Goal: Share content: Share content

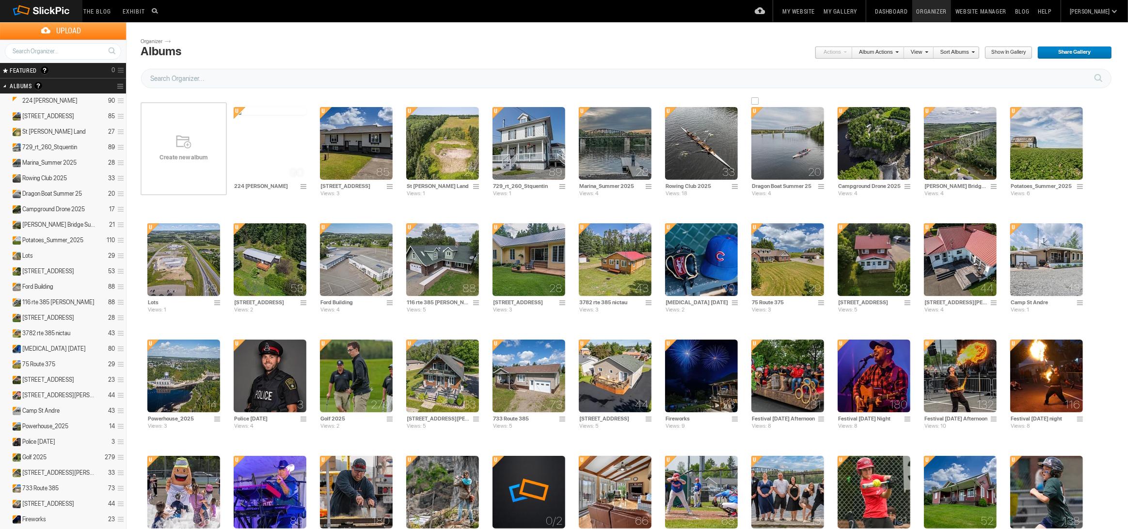
click at [773, 132] on img at bounding box center [787, 143] width 73 height 73
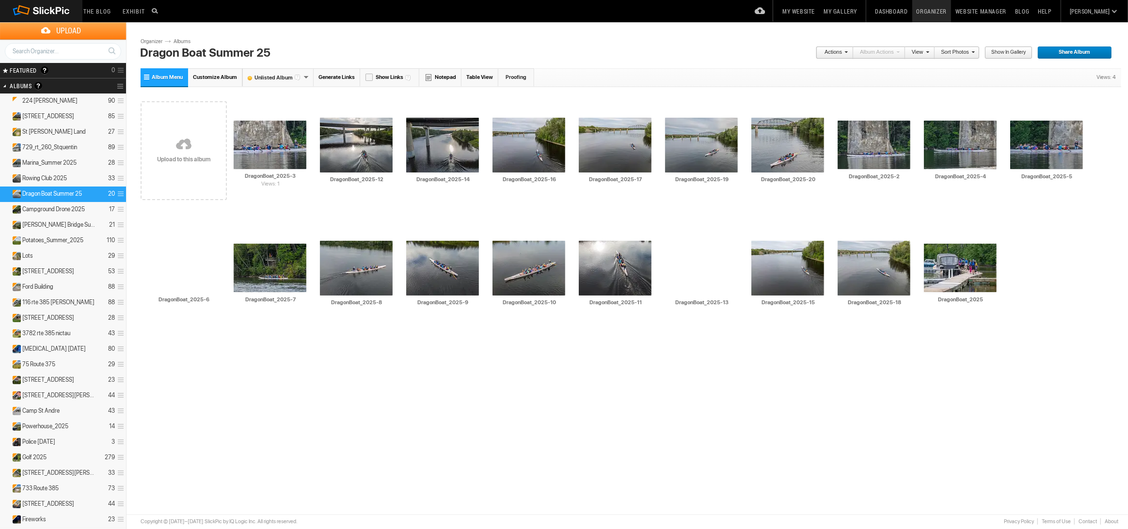
click at [171, 142] on link at bounding box center [184, 145] width 86 height 112
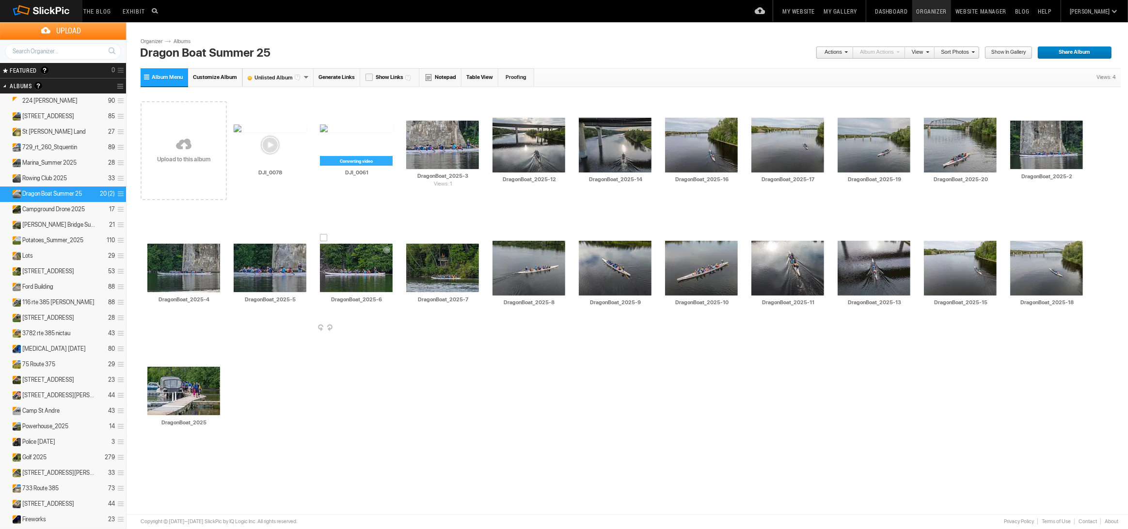
click at [388, 327] on span at bounding box center [392, 329] width 10 height 8
click at [408, 356] on span "Album Cover Photo" at bounding box center [410, 358] width 55 height 8
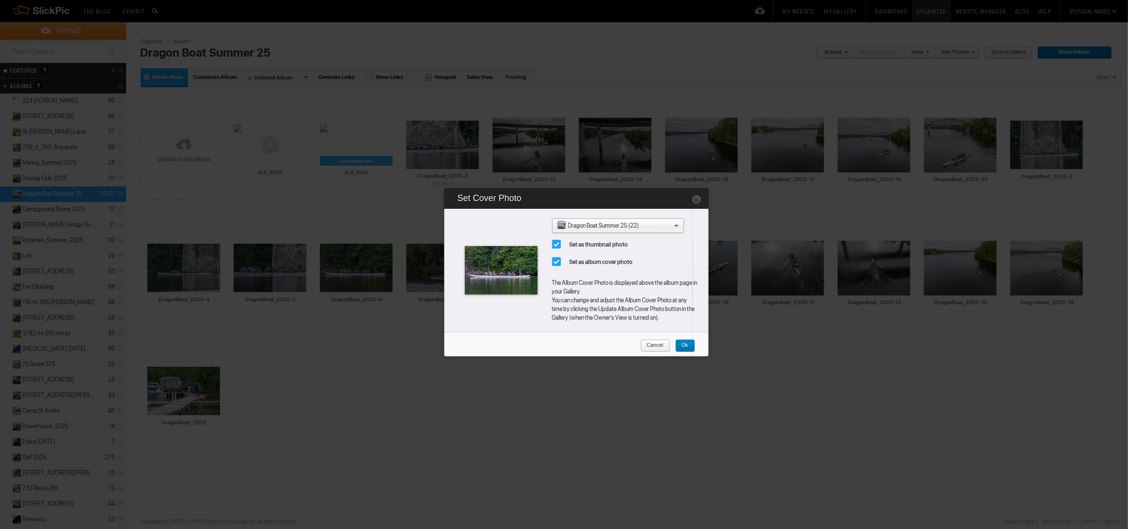
click at [687, 348] on span "Ok" at bounding box center [681, 346] width 13 height 13
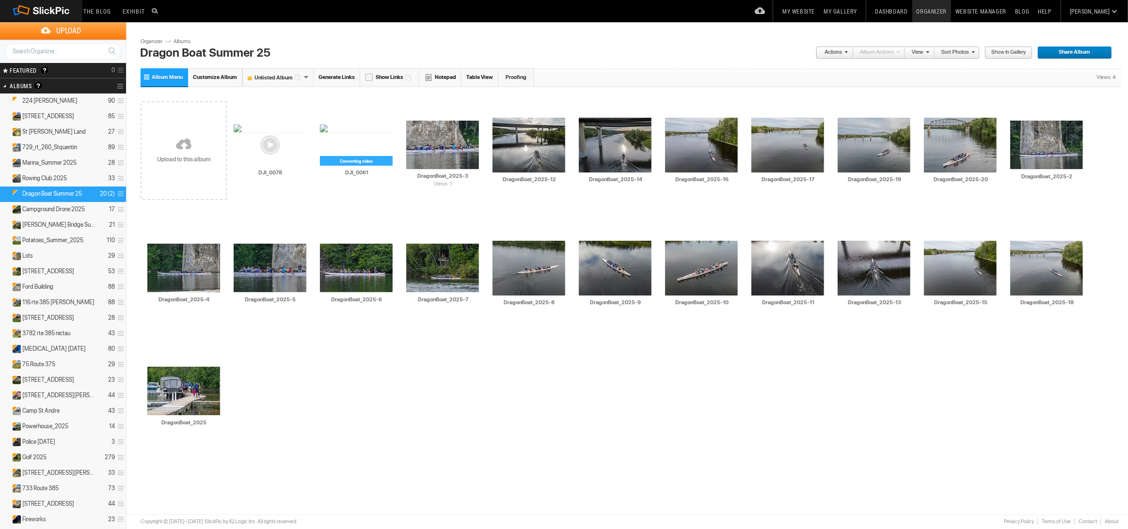
click at [1065, 53] on span "Share Album" at bounding box center [1071, 53] width 68 height 13
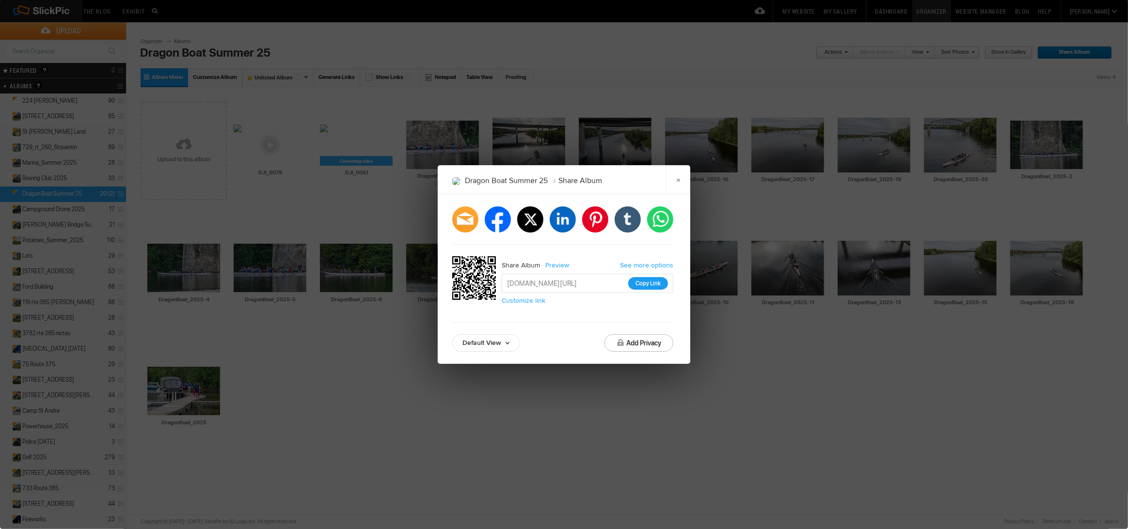
click at [648, 281] on button "Copy Link" at bounding box center [648, 283] width 40 height 13
click at [678, 182] on link "×" at bounding box center [678, 179] width 24 height 29
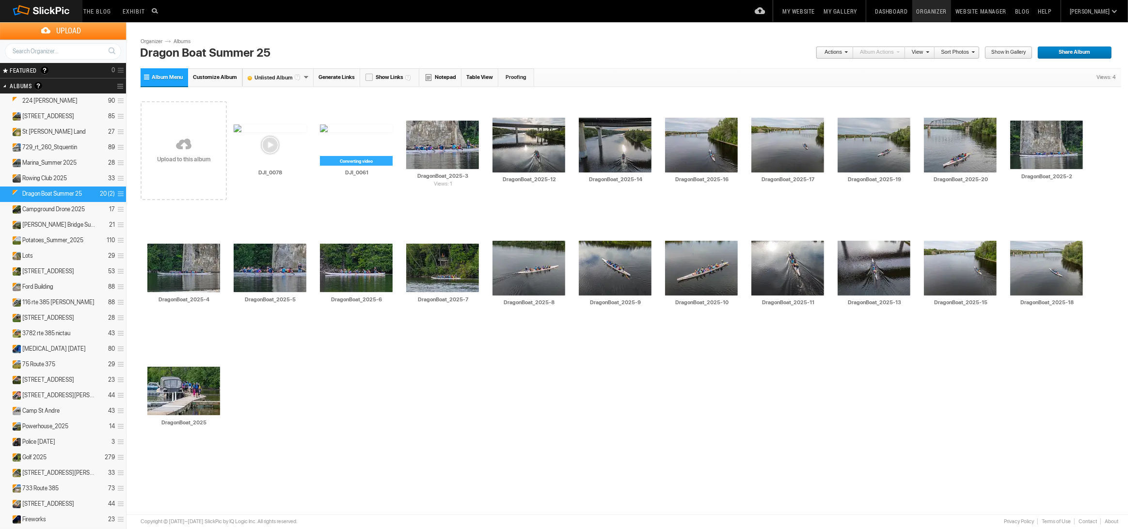
click at [25, 81] on h2 "Albums Albums are your presentation gallery and where your photos and videos ar…" at bounding box center [50, 86] width 81 height 15
